Goal: Task Accomplishment & Management: Use online tool/utility

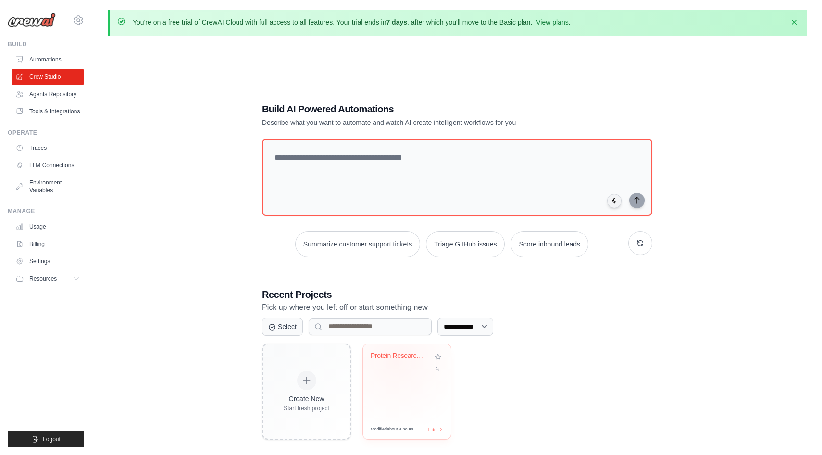
click at [397, 360] on div "Protein Research Workflow" at bounding box center [400, 358] width 58 height 13
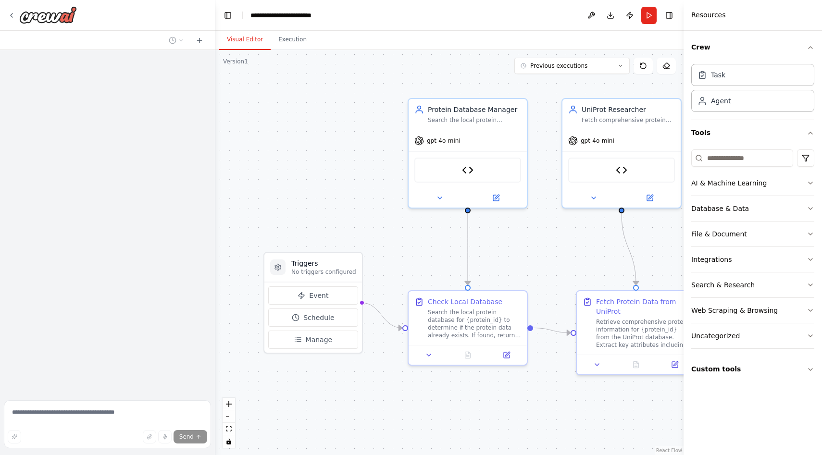
scroll to position [33, 0]
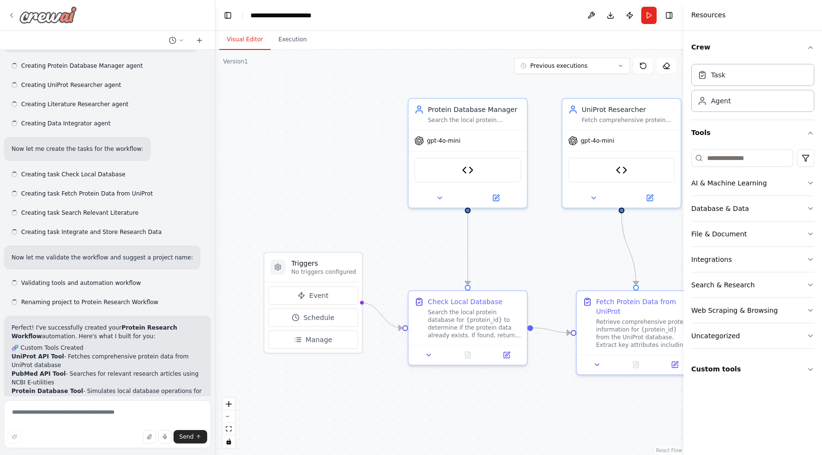
click at [12, 15] on icon at bounding box center [12, 16] width 8 height 8
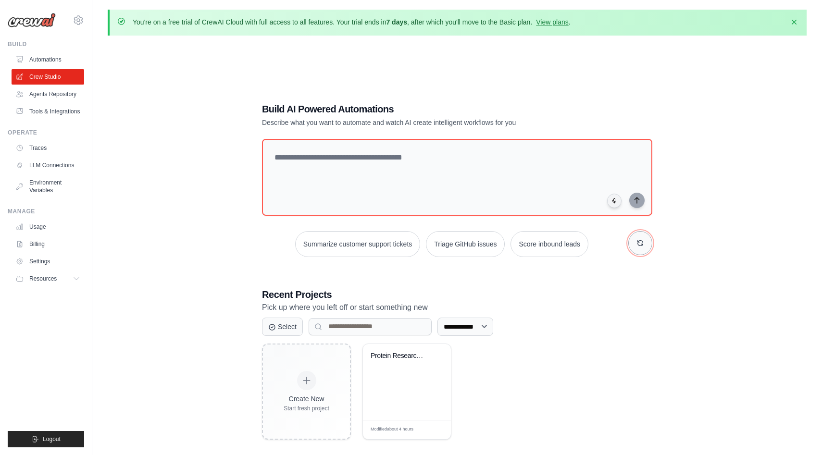
click at [636, 249] on button "button" at bounding box center [640, 243] width 24 height 24
click at [455, 252] on button "Automate social media posting" at bounding box center [441, 244] width 108 height 26
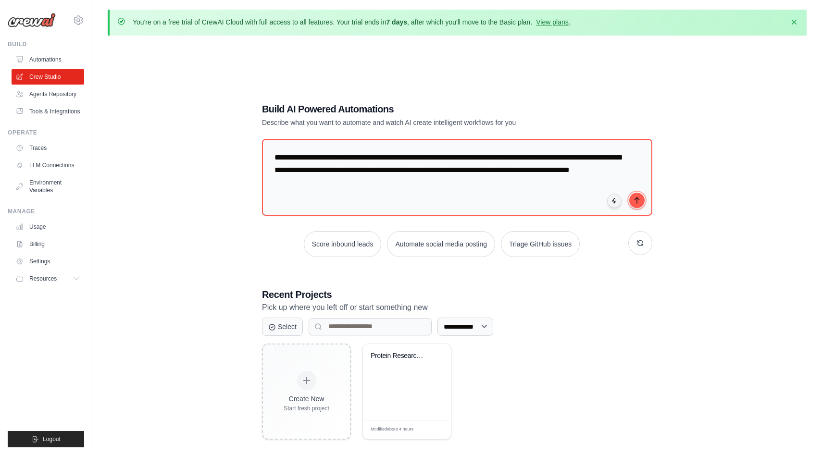
drag, startPoint x: 637, startPoint y: 201, endPoint x: 577, endPoint y: 300, distance: 115.4
click at [577, 300] on div "**********" at bounding box center [456, 271] width 413 height 368
click at [640, 200] on icon "submit" at bounding box center [637, 200] width 8 height 8
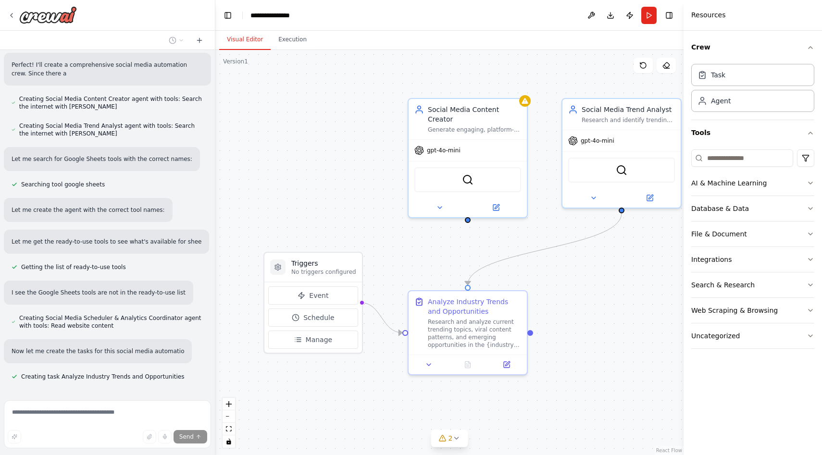
scroll to position [560, 0]
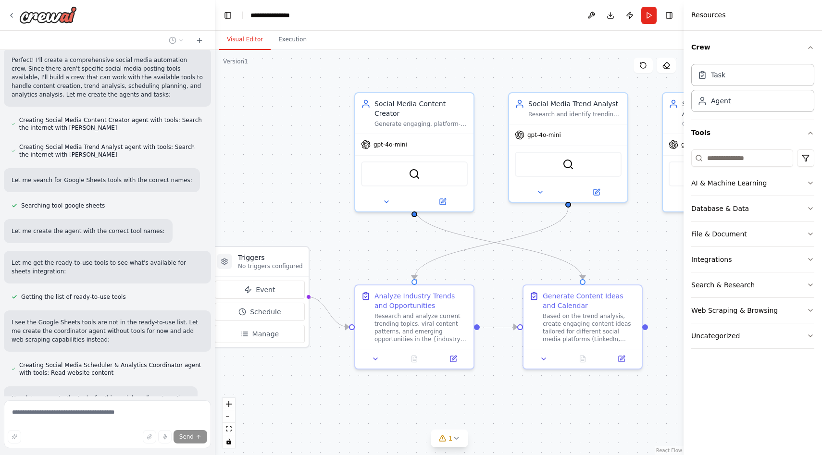
drag, startPoint x: 570, startPoint y: 270, endPoint x: 518, endPoint y: 263, distance: 52.3
click at [518, 263] on div ".deletable-edge-delete-btn { width: 20px; height: 20px; border: 0px solid #ffff…" at bounding box center [449, 252] width 468 height 405
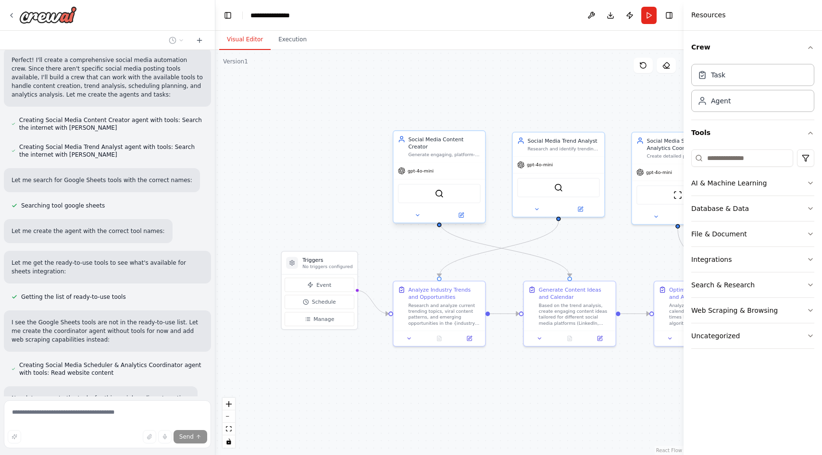
click at [452, 187] on div "SerperDevTool" at bounding box center [439, 193] width 83 height 19
click at [450, 164] on div "gpt-4o-mini" at bounding box center [439, 171] width 92 height 16
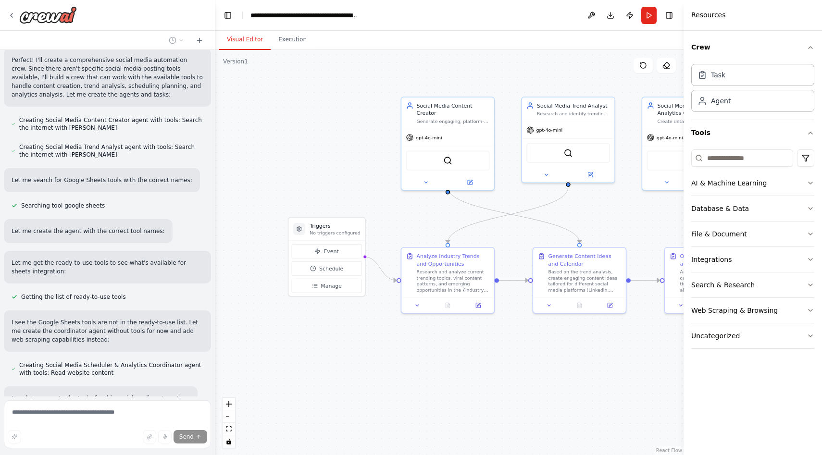
drag, startPoint x: 658, startPoint y: 242, endPoint x: 668, endPoint y: 208, distance: 35.1
click at [668, 208] on div ".deletable-edge-delete-btn { width: 20px; height: 20px; border: 0px solid #ffff…" at bounding box center [449, 252] width 468 height 405
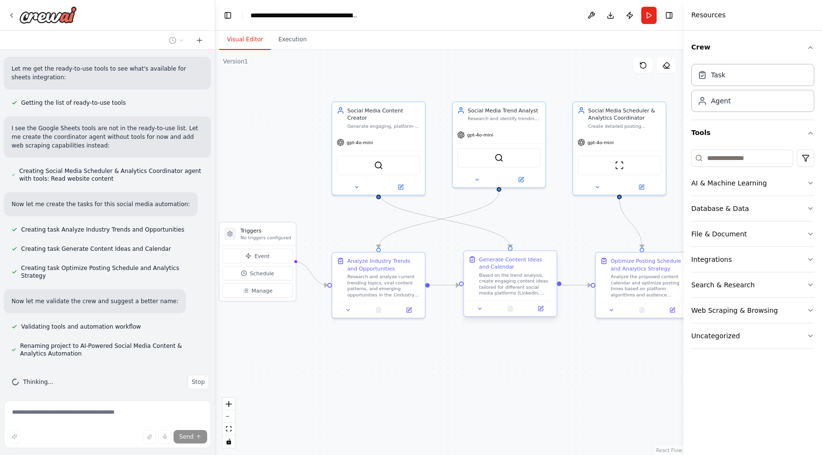
drag, startPoint x: 594, startPoint y: 348, endPoint x: 522, endPoint y: 302, distance: 85.0
click at [525, 352] on div ".deletable-edge-delete-btn { width: 20px; height: 20px; border: 0px solid #ffff…" at bounding box center [449, 252] width 468 height 405
click at [485, 307] on button at bounding box center [480, 308] width 26 height 9
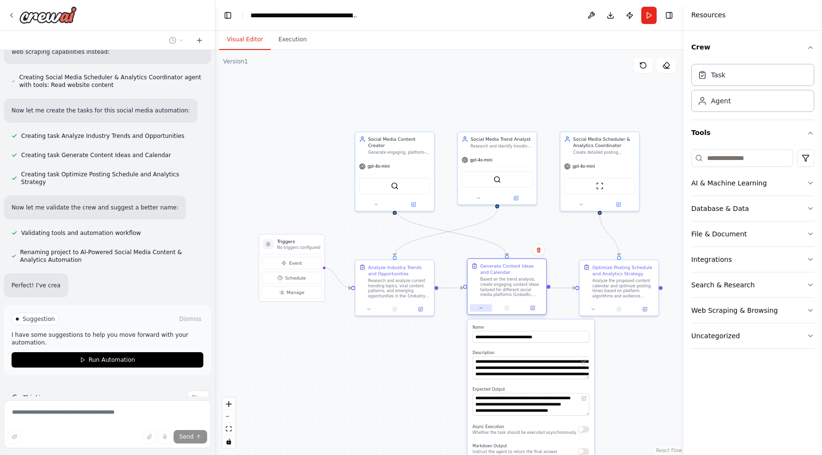
click at [483, 309] on icon at bounding box center [480, 308] width 5 height 5
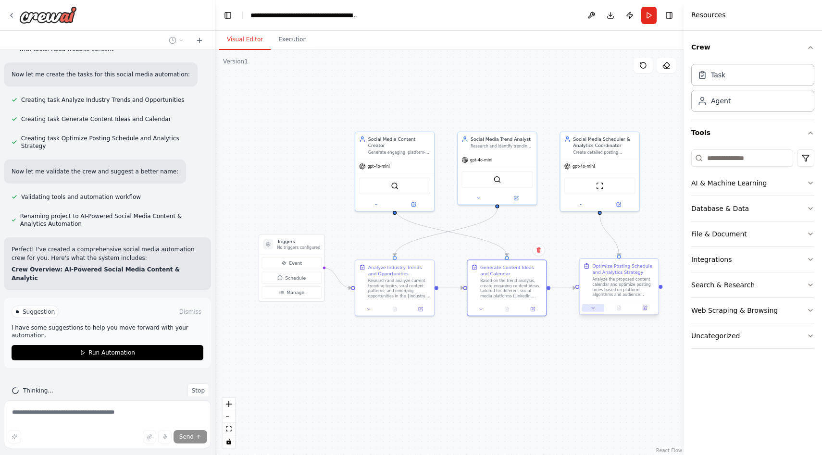
click at [591, 311] on button at bounding box center [593, 308] width 22 height 8
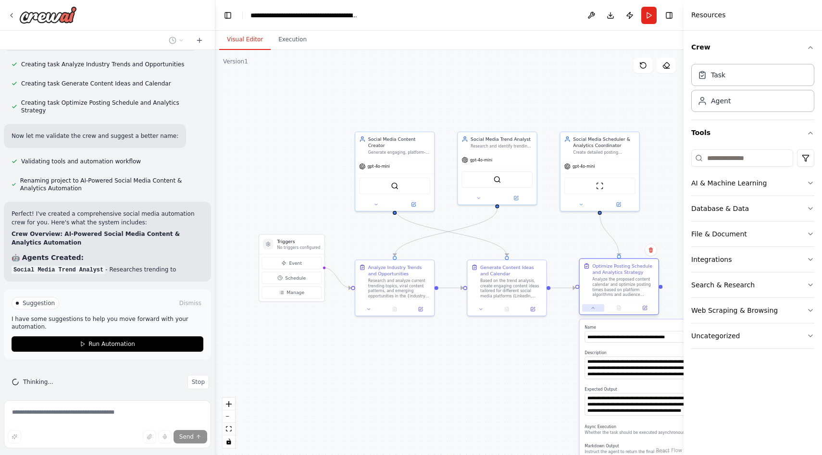
click at [591, 311] on button at bounding box center [593, 308] width 22 height 8
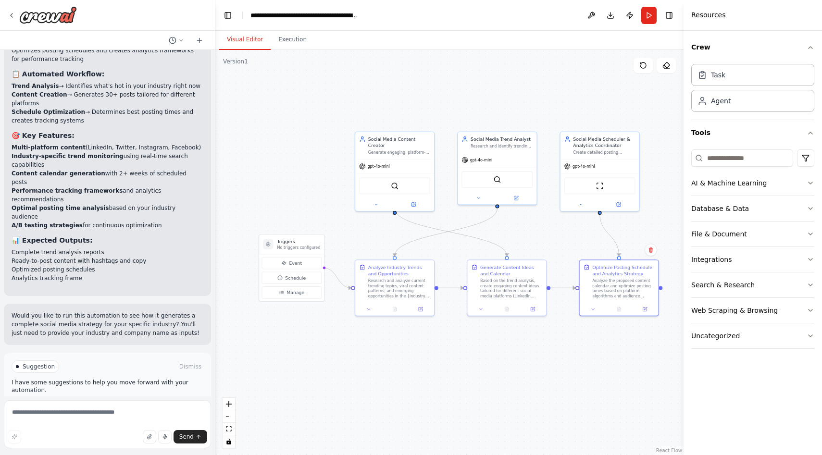
click at [104, 400] on button "Run Automation" at bounding box center [108, 407] width 192 height 15
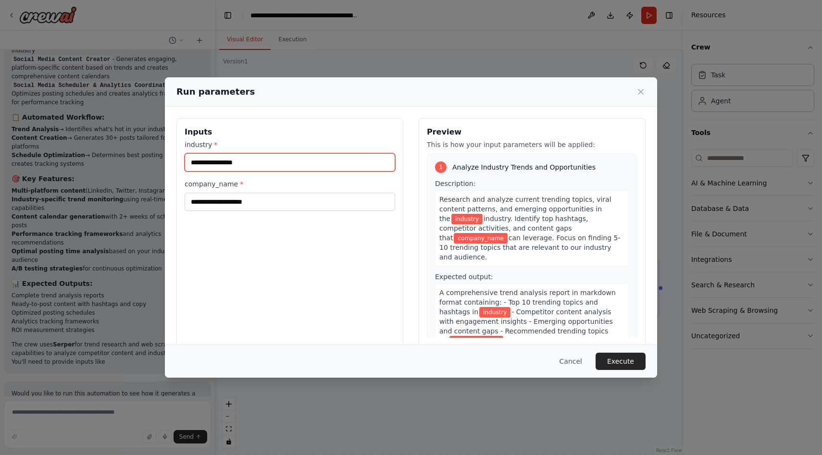
click at [304, 157] on input "industry *" at bounding box center [290, 162] width 211 height 18
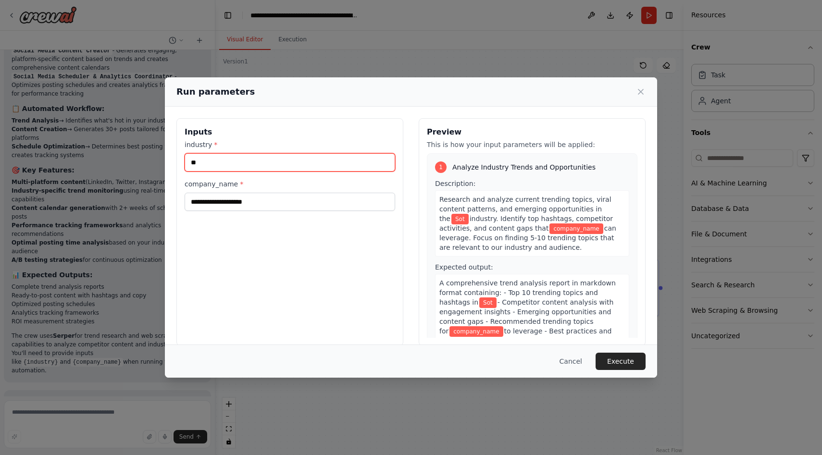
type input "*"
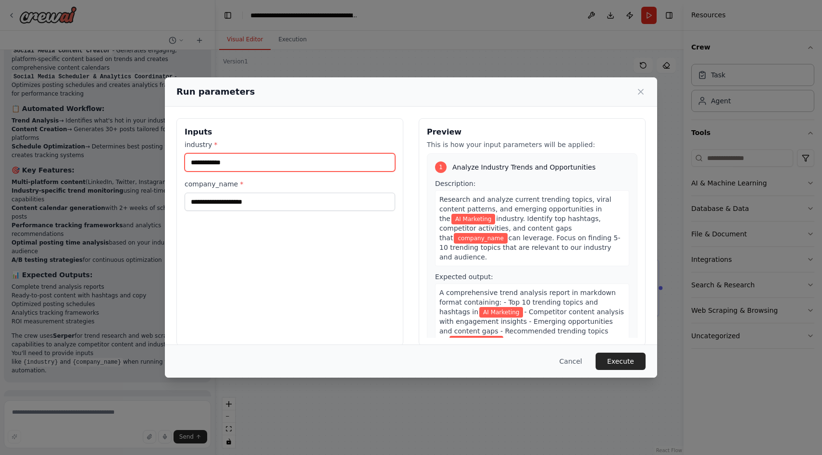
type input "**********"
click at [214, 211] on div "**********" at bounding box center [289, 232] width 227 height 228
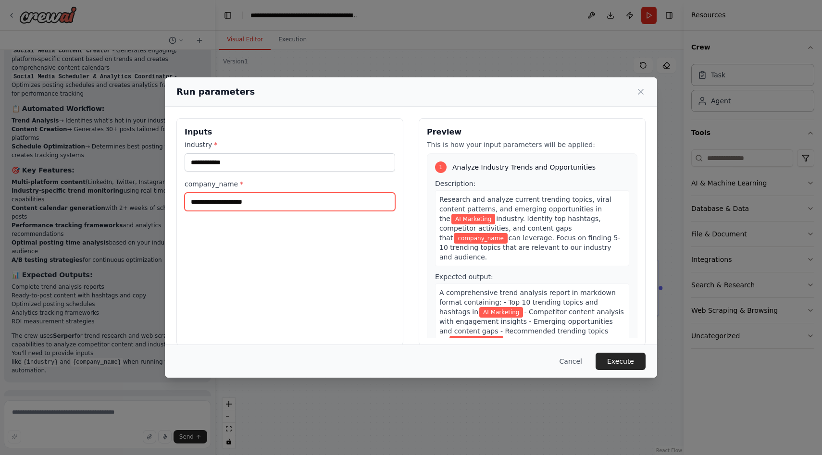
click at [215, 205] on input "company_name *" at bounding box center [290, 202] width 211 height 18
type input "******"
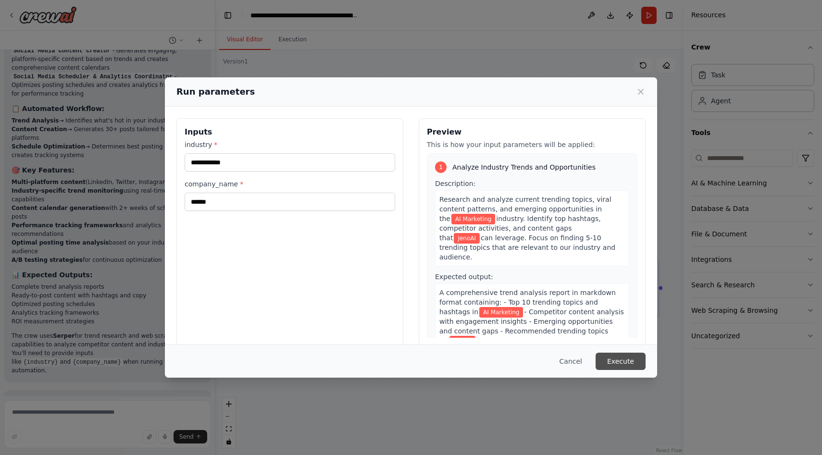
click at [631, 361] on button "Execute" at bounding box center [621, 361] width 50 height 17
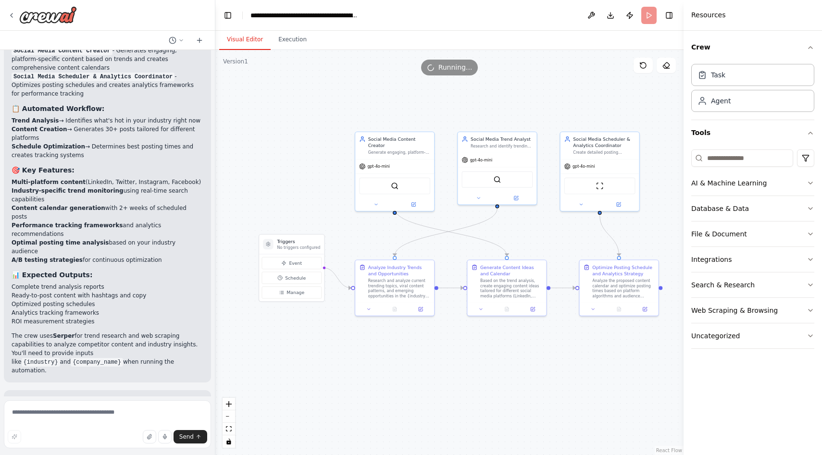
click at [244, 35] on button "Visual Editor" at bounding box center [244, 40] width 51 height 20
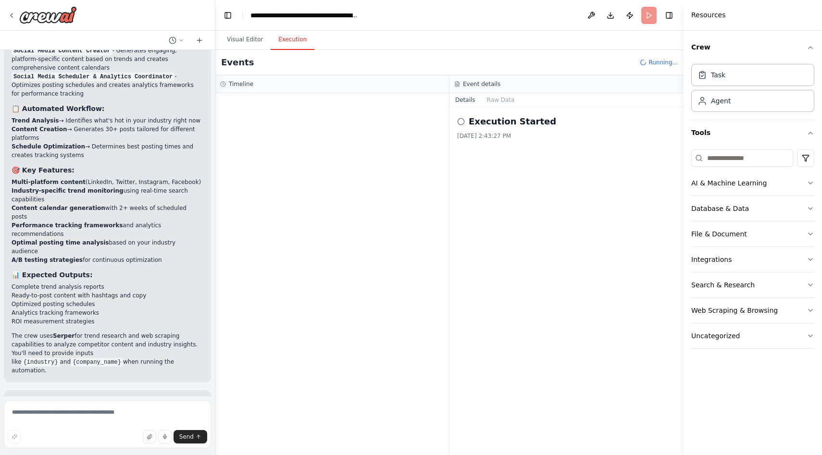
click at [279, 34] on button "Execution" at bounding box center [293, 40] width 44 height 20
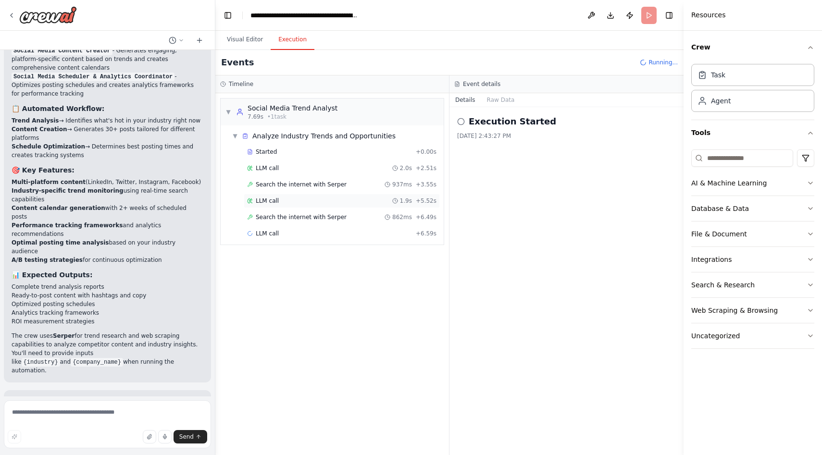
click at [279, 201] on div "LLM call 1.9s + 5.52s" at bounding box center [341, 201] width 189 height 8
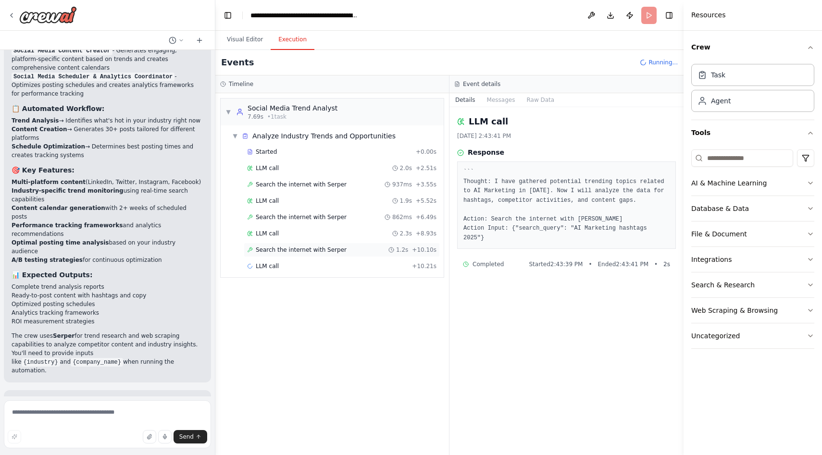
click at [280, 253] on span "Search the internet with Serper" at bounding box center [301, 250] width 91 height 8
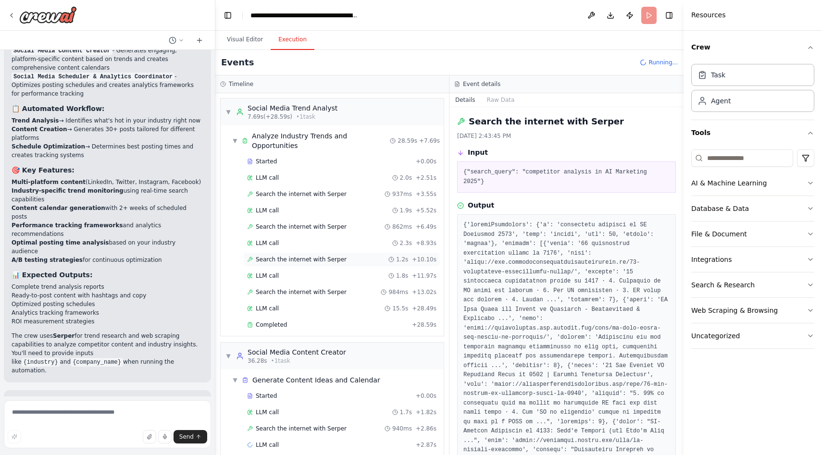
scroll to position [2, 0]
click at [286, 373] on div "▼ Generate Content Ideas and Calendar" at bounding box center [335, 377] width 215 height 17
click at [286, 375] on span "Generate Content Ideas and Calendar" at bounding box center [316, 380] width 128 height 10
click at [274, 425] on span "Search the internet with Serper" at bounding box center [301, 429] width 91 height 8
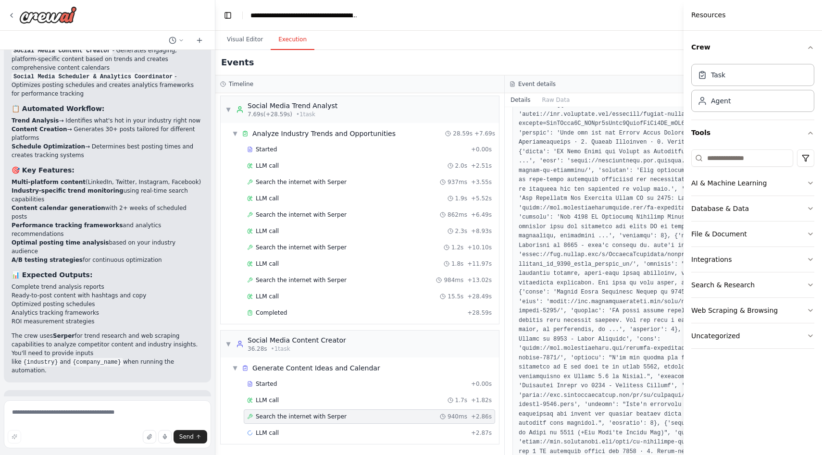
scroll to position [139, 0]
click at [320, 403] on div "LLM call 1.7s + 1.82s" at bounding box center [369, 401] width 245 height 8
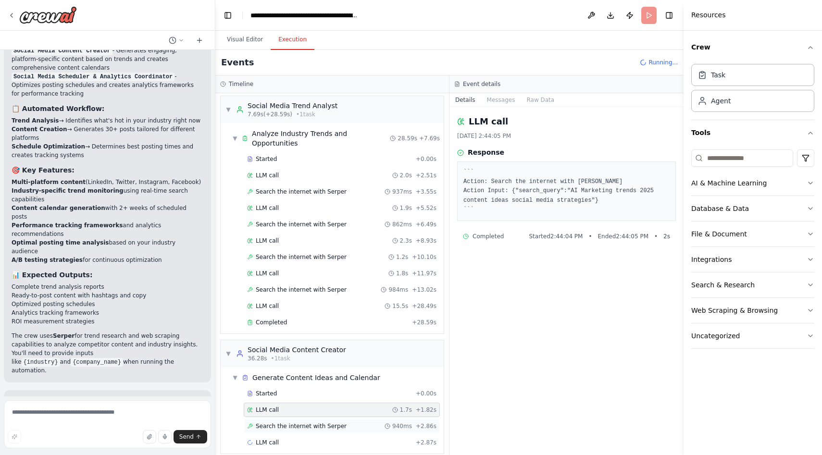
click at [314, 419] on div "Search the internet with [PERSON_NAME] 940ms + 2.86s" at bounding box center [342, 426] width 196 height 14
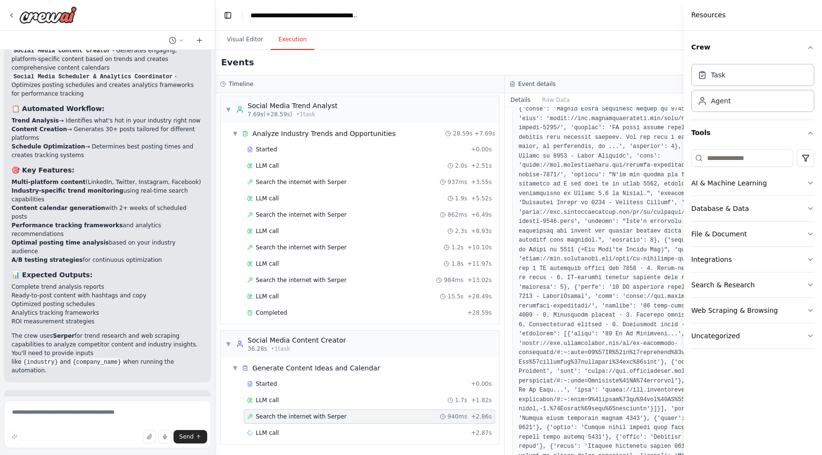
scroll to position [356, 0]
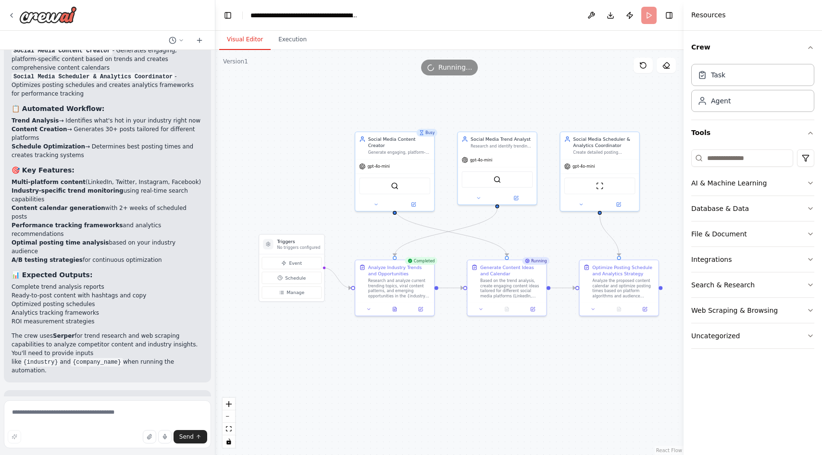
click at [242, 38] on button "Visual Editor" at bounding box center [244, 40] width 51 height 20
click at [300, 39] on button "Execution" at bounding box center [293, 40] width 44 height 20
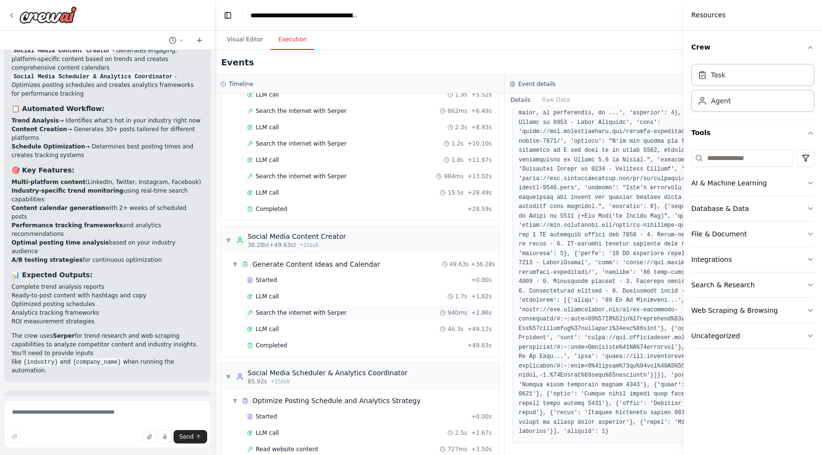
scroll to position [139, 0]
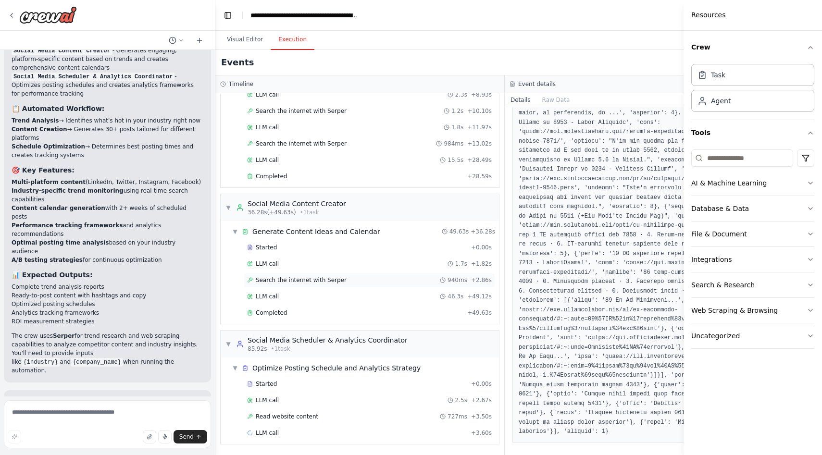
click at [337, 315] on div "Completed" at bounding box center [355, 313] width 216 height 8
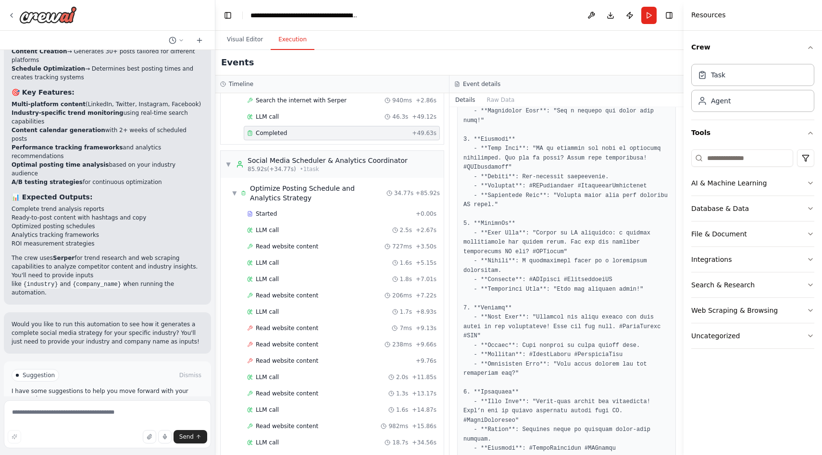
scroll to position [345, 0]
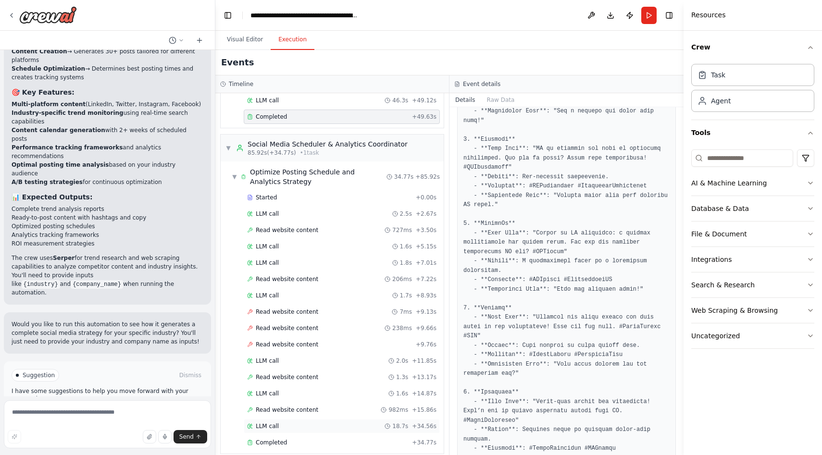
click at [263, 423] on div "LLM call 18.7s + 34.56s" at bounding box center [342, 426] width 196 height 14
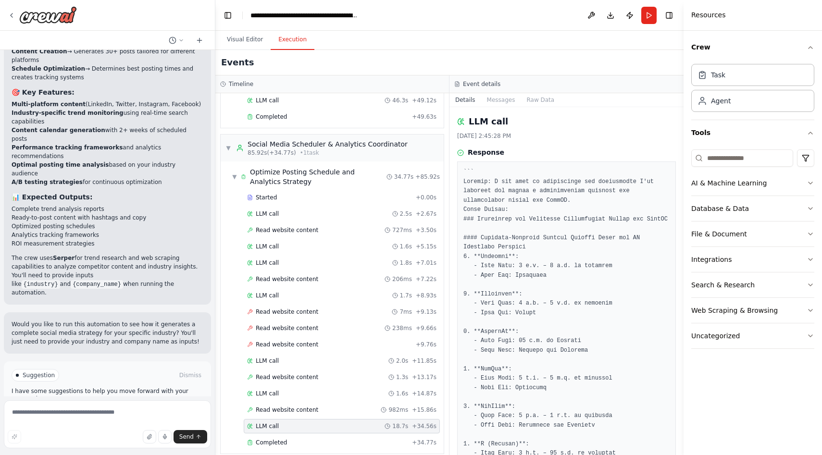
scroll to position [57, 0]
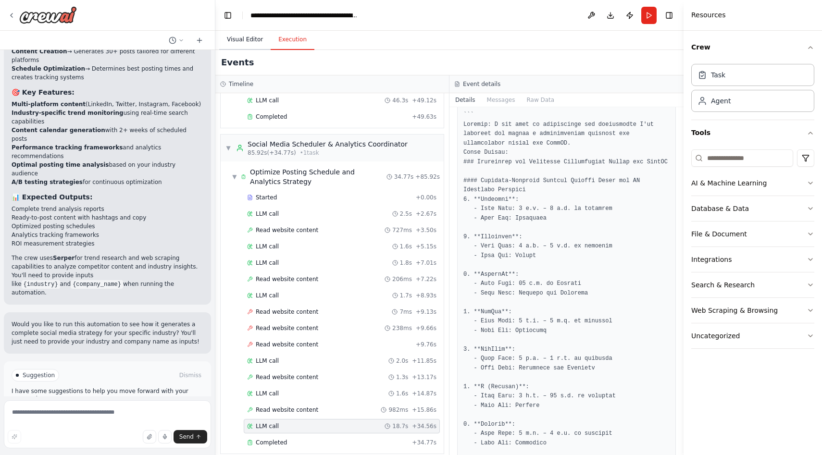
click at [247, 31] on button "Visual Editor" at bounding box center [244, 40] width 51 height 20
click at [298, 37] on button "Execution" at bounding box center [293, 40] width 44 height 20
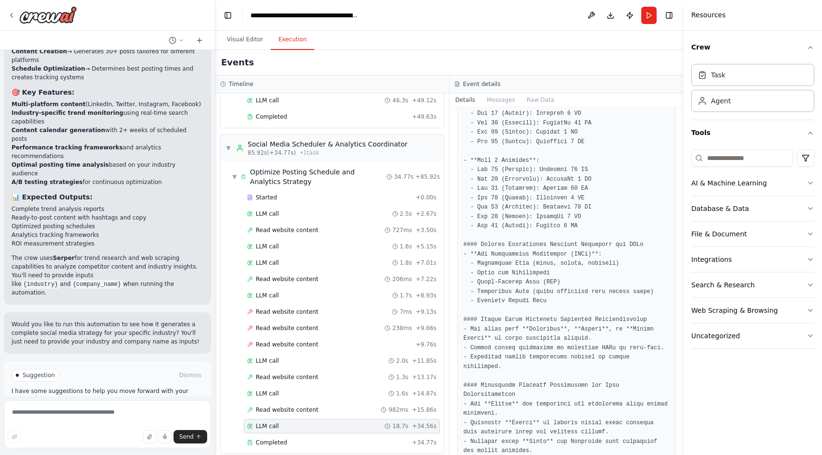
scroll to position [678, 0]
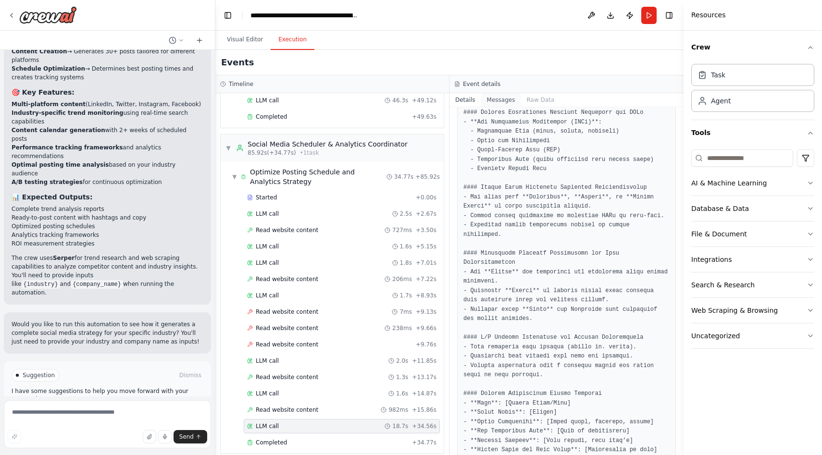
click at [514, 96] on button "Messages" at bounding box center [501, 99] width 40 height 13
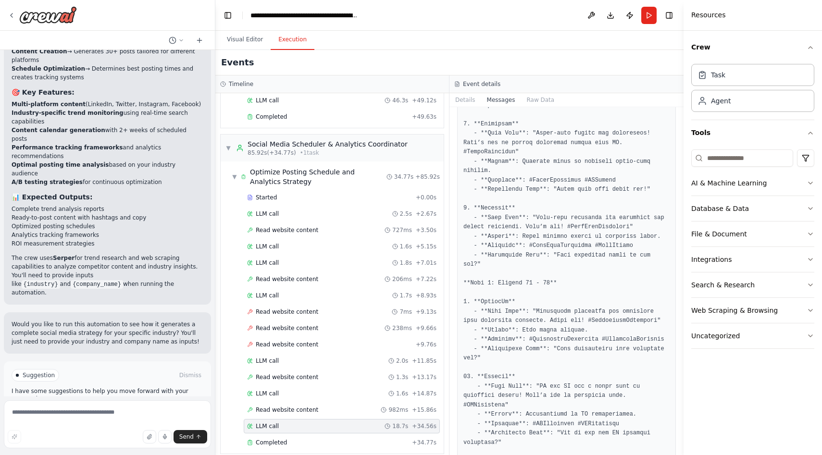
scroll to position [1447, 0]
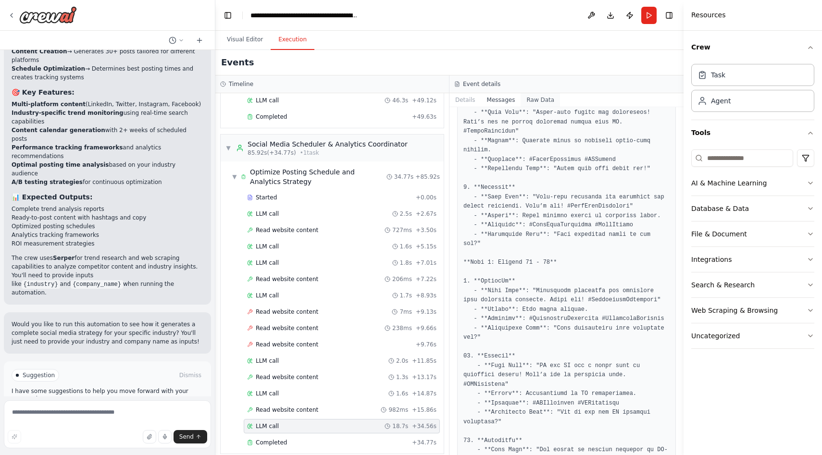
click at [536, 98] on button "Raw Data" at bounding box center [540, 99] width 39 height 13
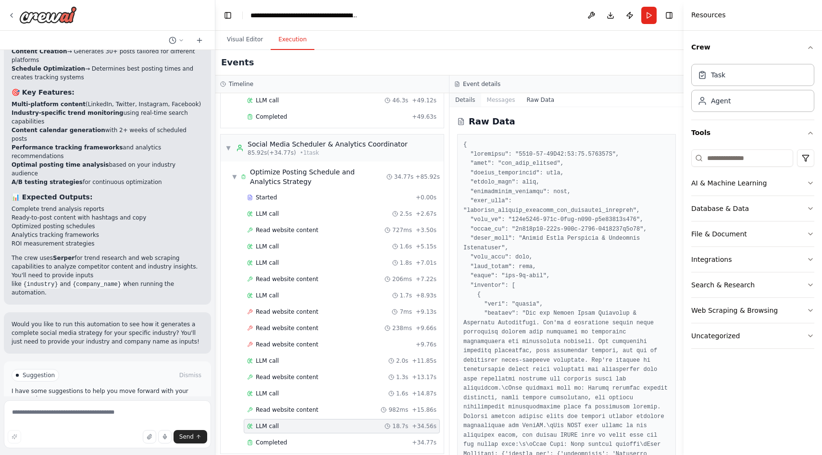
click at [461, 102] on button "Details" at bounding box center [466, 99] width 32 height 13
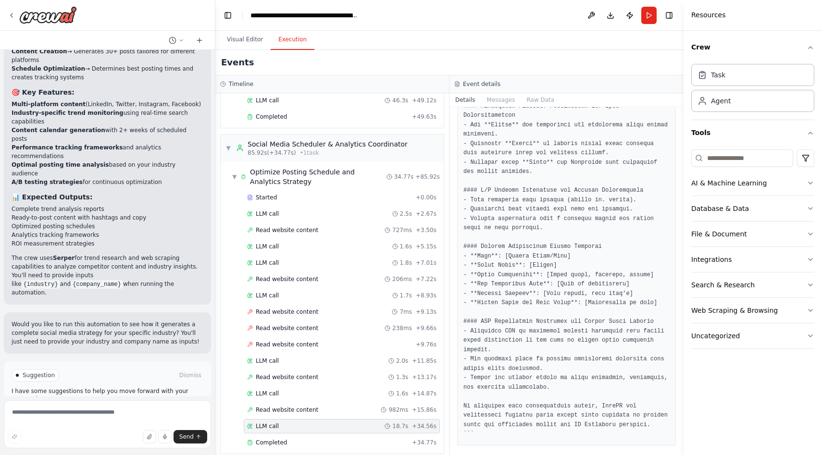
scroll to position [852, 0]
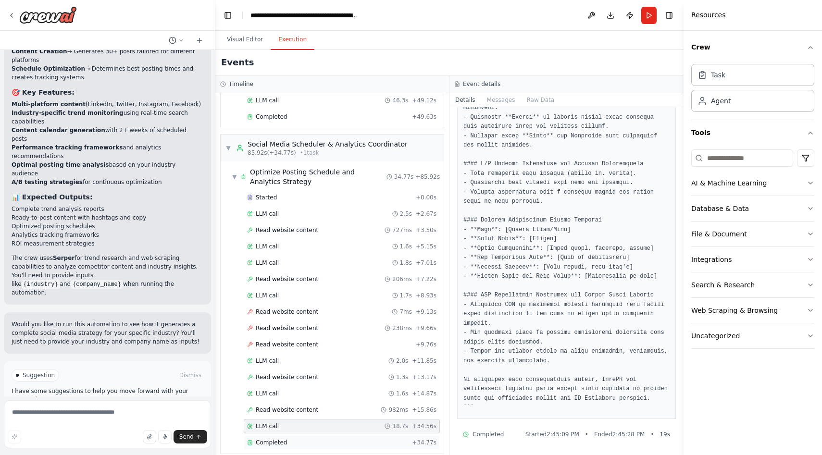
click at [267, 439] on div "Completed + 34.77s" at bounding box center [342, 443] width 196 height 14
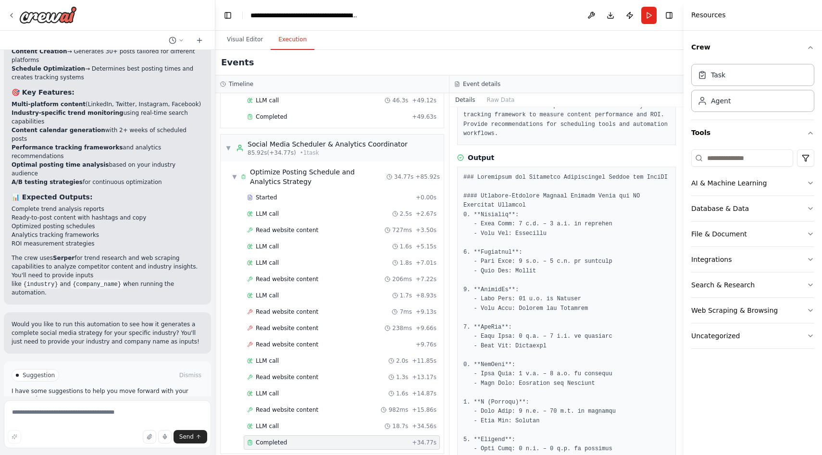
scroll to position [92, 0]
drag, startPoint x: 85, startPoint y: 240, endPoint x: 198, endPoint y: 243, distance: 113.0
click at [199, 254] on p "The crew uses [PERSON_NAME] for trend research and web scraping capabilities to…" at bounding box center [108, 275] width 192 height 43
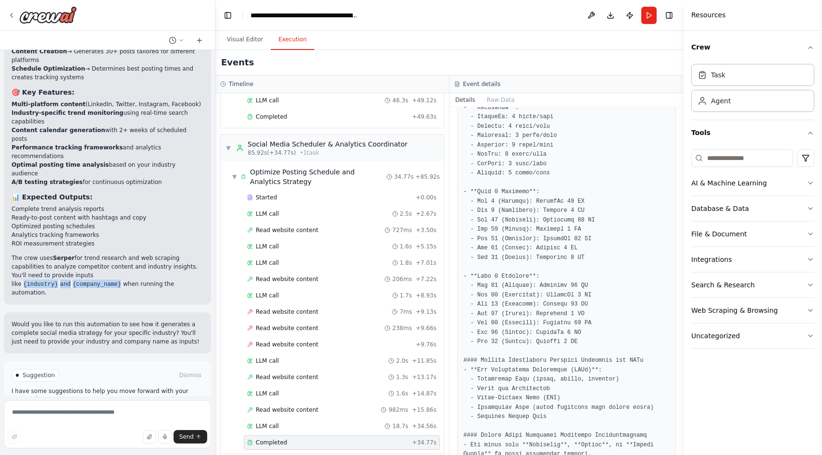
scroll to position [873, 0]
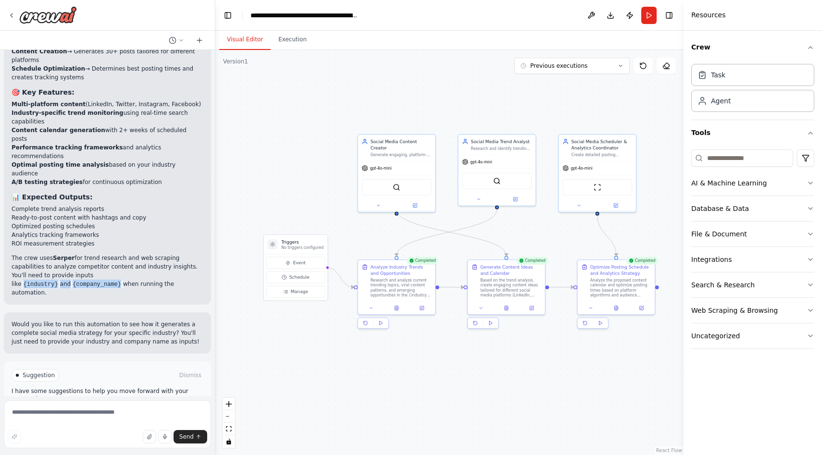
click at [246, 39] on button "Visual Editor" at bounding box center [244, 40] width 51 height 20
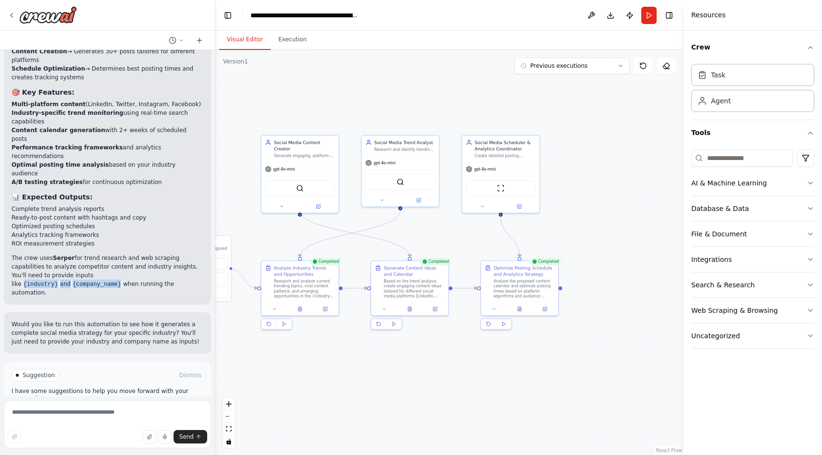
drag, startPoint x: 640, startPoint y: 343, endPoint x: 543, endPoint y: 343, distance: 96.6
click at [543, 343] on div ".deletable-edge-delete-btn { width: 20px; height: 20px; border: 0px solid #ffff…" at bounding box center [449, 252] width 468 height 405
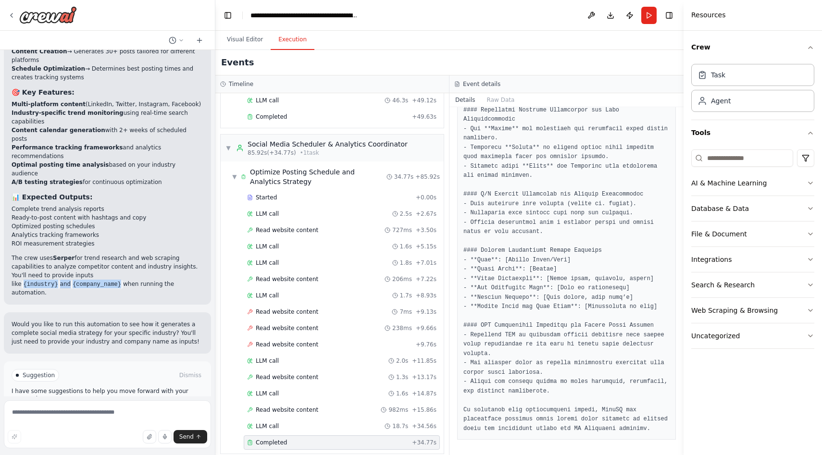
click at [300, 45] on button "Execution" at bounding box center [293, 40] width 44 height 20
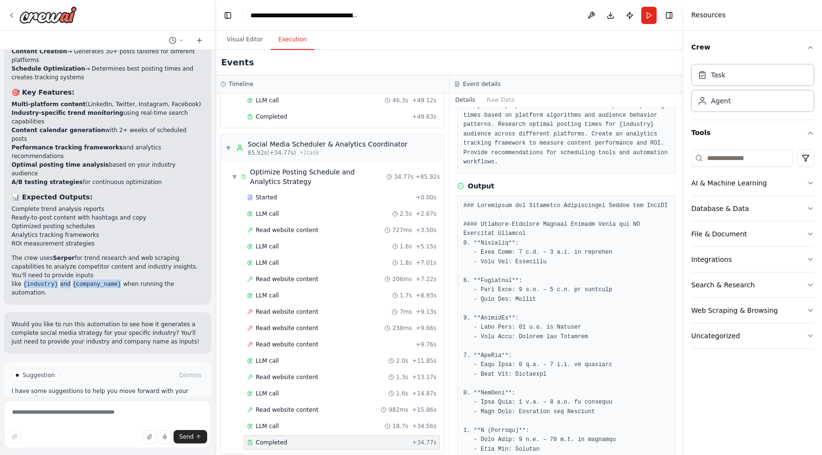
scroll to position [0, 0]
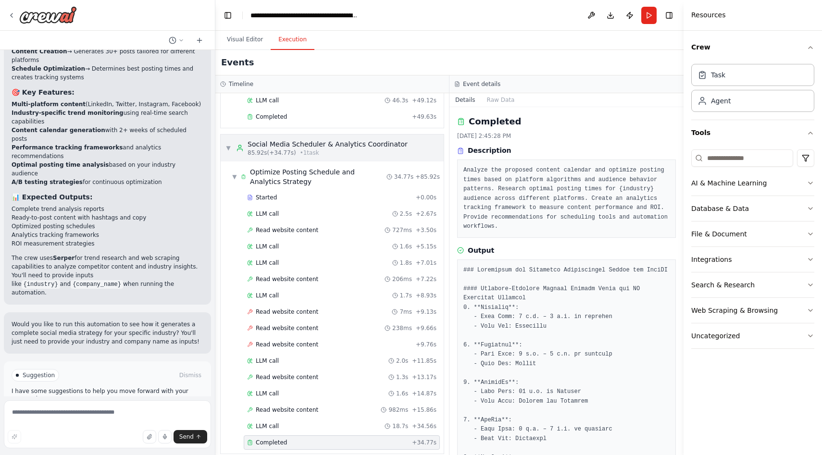
click at [235, 139] on div "▼ Social Media Scheduler & Analytics Coordinator 85.92s (+34.77s) • 1 task" at bounding box center [316, 147] width 182 height 17
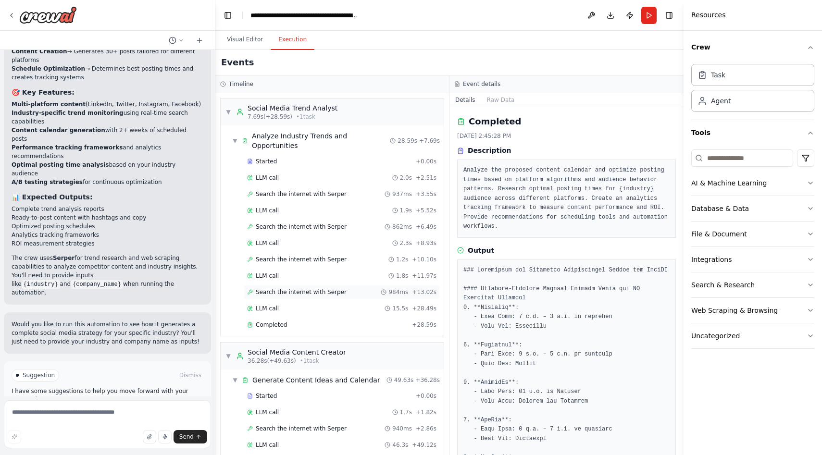
scroll to position [52, 0]
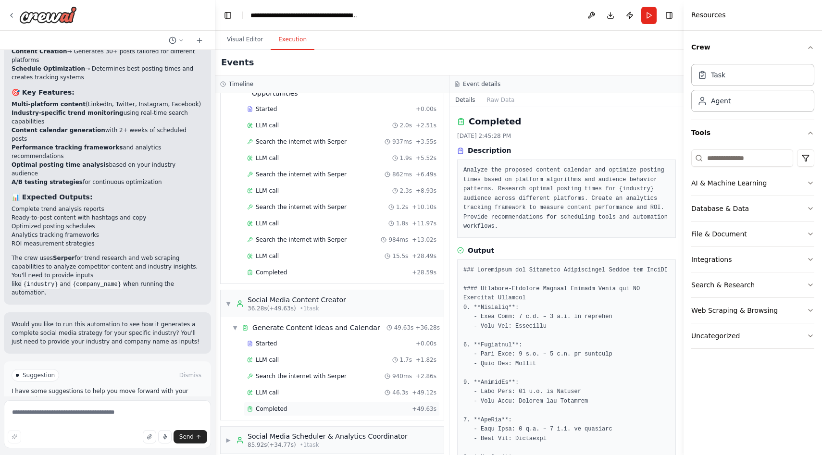
click at [271, 405] on span "Completed" at bounding box center [271, 409] width 31 height 8
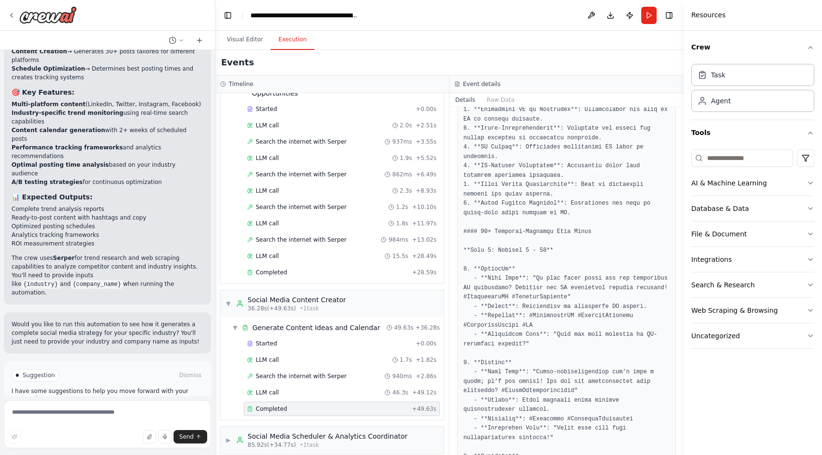
scroll to position [283, 0]
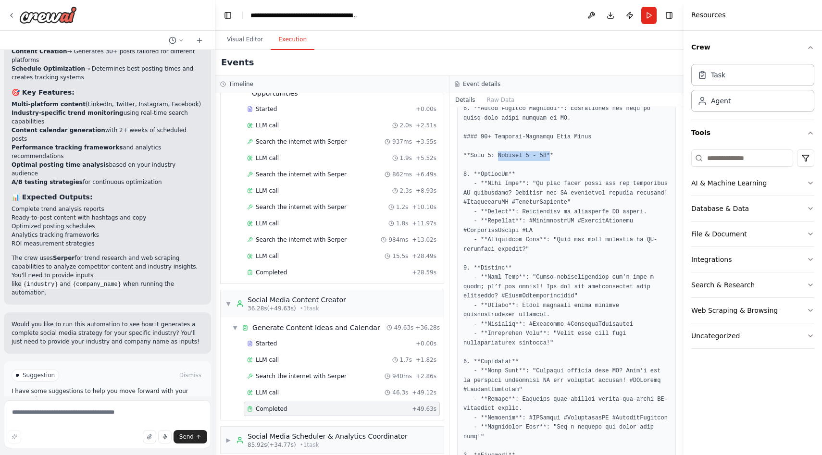
drag, startPoint x: 498, startPoint y: 156, endPoint x: 550, endPoint y: 154, distance: 52.0
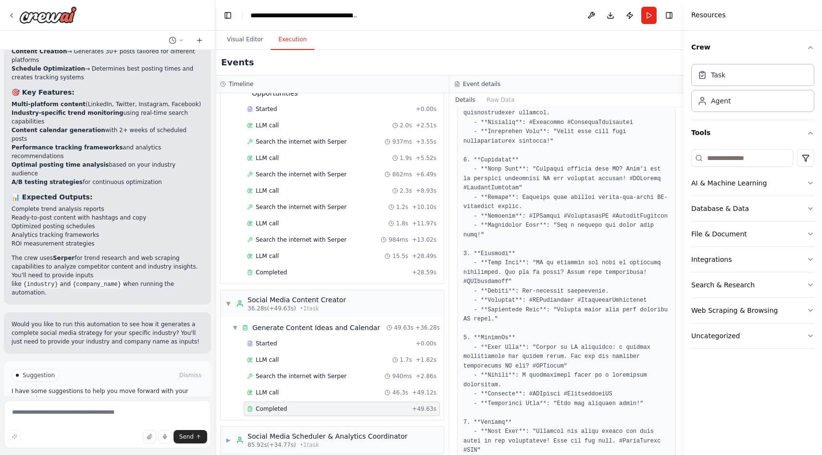
scroll to position [486, 0]
click at [232, 432] on div "▶ Social Media Scheduler & Analytics Coordinator 85.92s (+34.77s) • 1 task" at bounding box center [316, 440] width 182 height 17
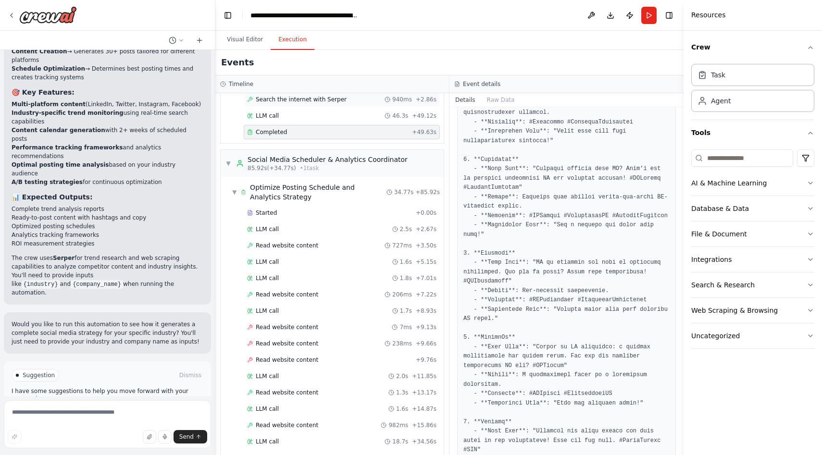
scroll to position [345, 0]
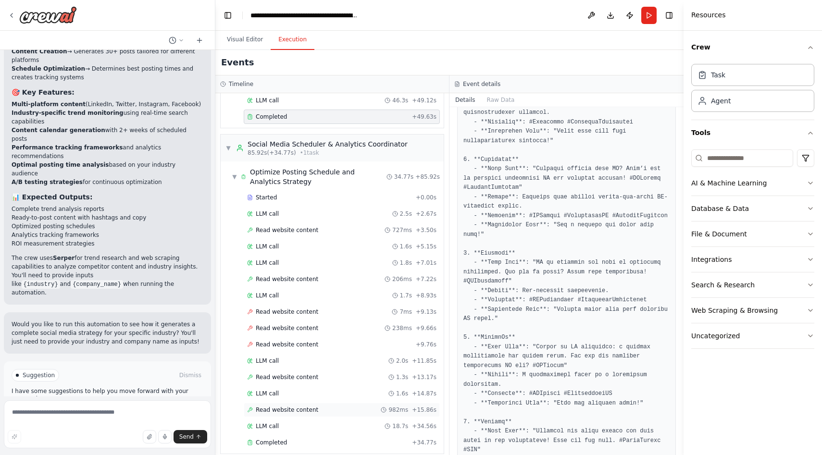
click at [279, 403] on div "Read website content 982ms + 15.86s" at bounding box center [342, 410] width 196 height 14
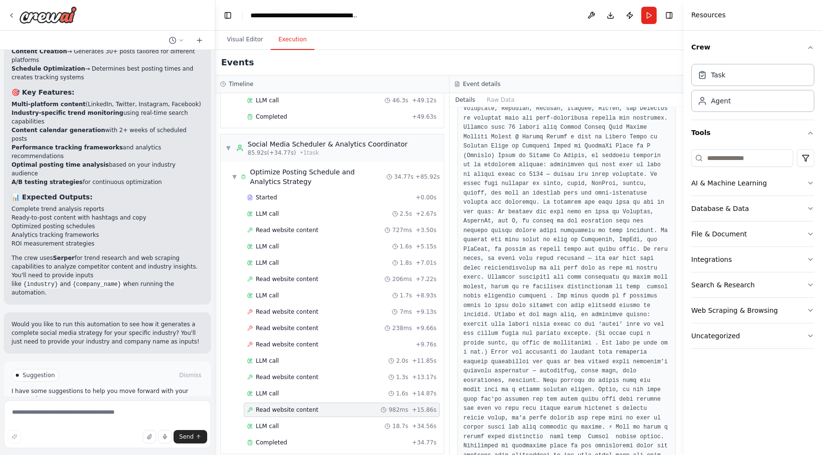
scroll to position [826, 0]
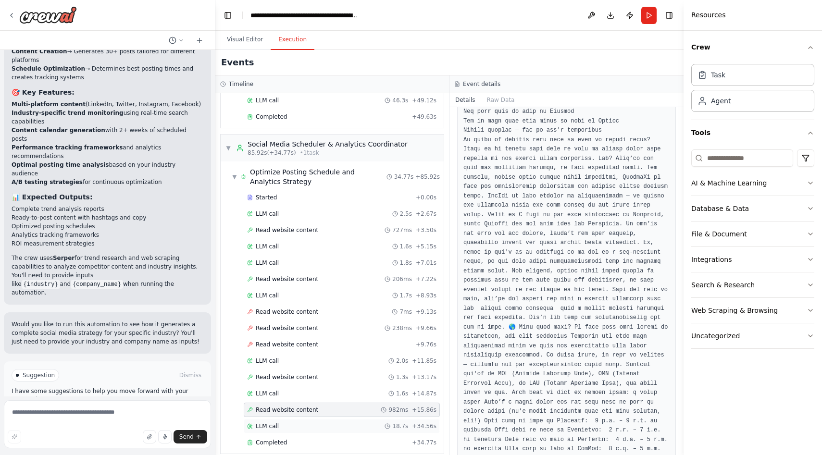
click at [279, 421] on div "LLM call 18.7s + 34.56s" at bounding box center [342, 426] width 196 height 14
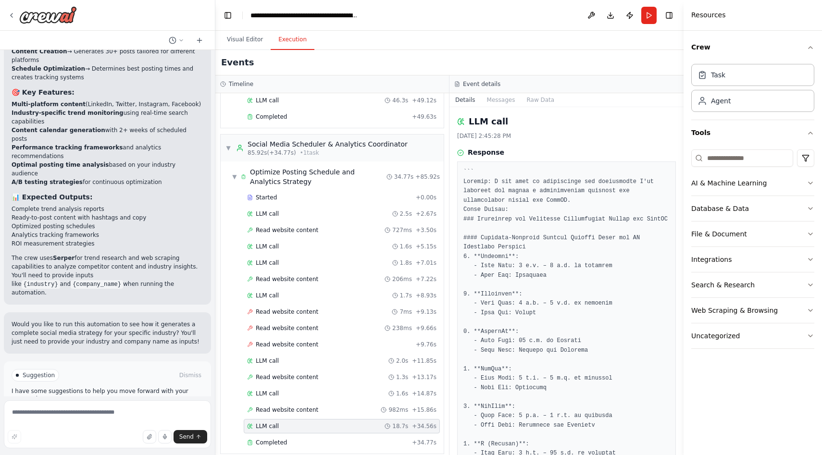
scroll to position [69, 0]
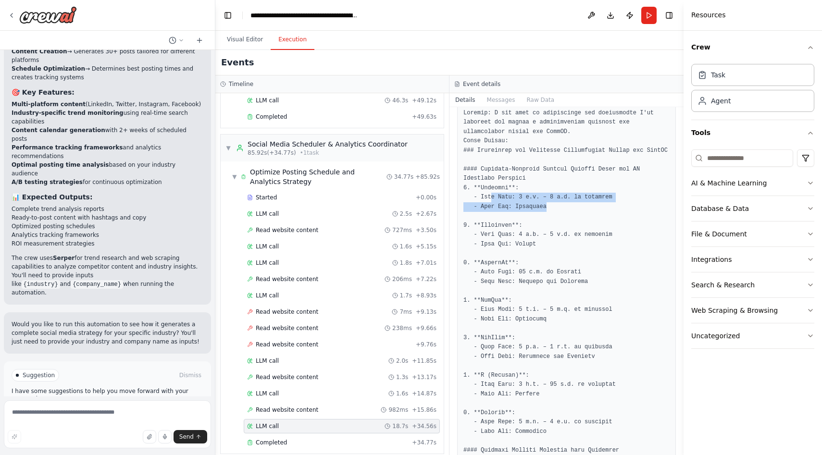
drag, startPoint x: 490, startPoint y: 201, endPoint x: 589, endPoint y: 201, distance: 98.6
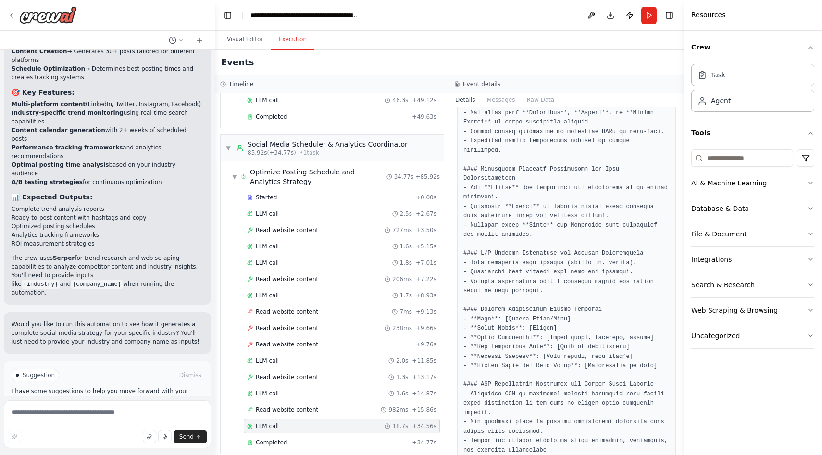
scroll to position [852, 0]
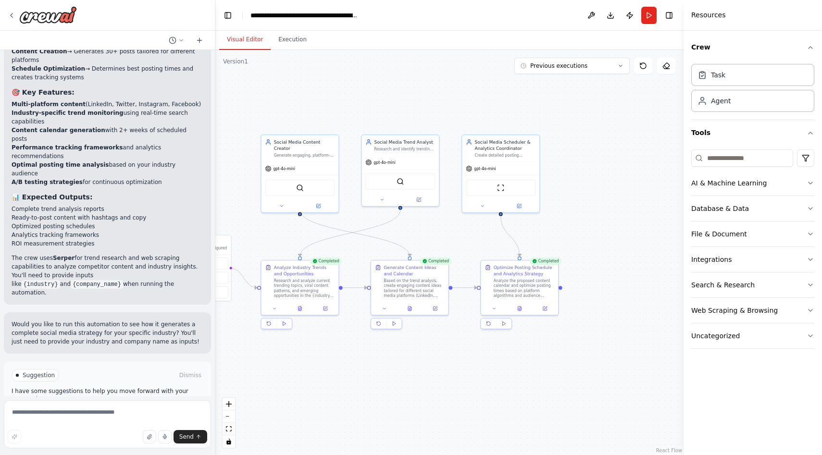
click at [260, 30] on button "Visual Editor" at bounding box center [244, 40] width 51 height 20
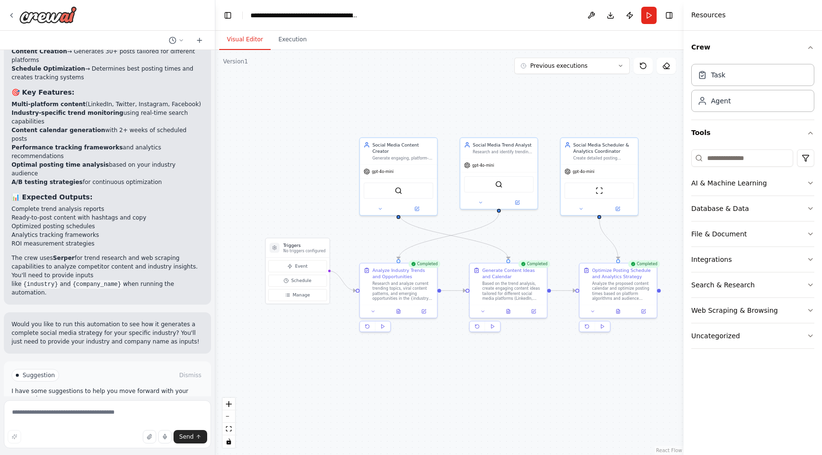
drag, startPoint x: 345, startPoint y: 328, endPoint x: 443, endPoint y: 329, distance: 98.1
click at [443, 329] on div ".deletable-edge-delete-btn { width: 20px; height: 20px; border: 0px solid #ffff…" at bounding box center [449, 252] width 468 height 405
